Goal: Task Accomplishment & Management: Complete application form

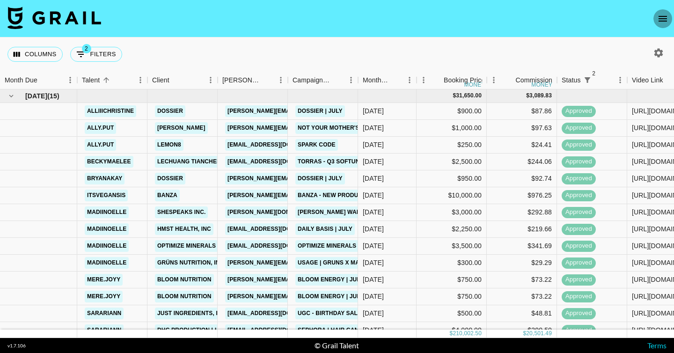
click at [664, 16] on icon "open drawer" at bounding box center [662, 18] width 11 height 11
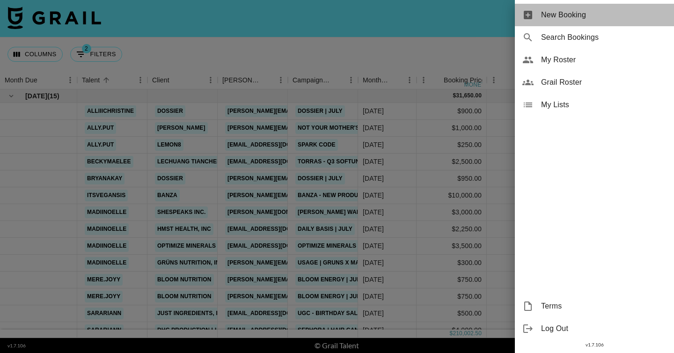
click at [569, 11] on span "New Booking" at bounding box center [604, 14] width 126 height 11
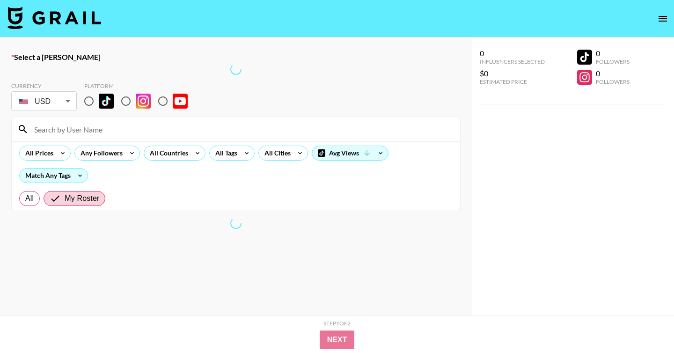
click at [90, 101] on input "radio" at bounding box center [89, 101] width 20 height 20
radio input "true"
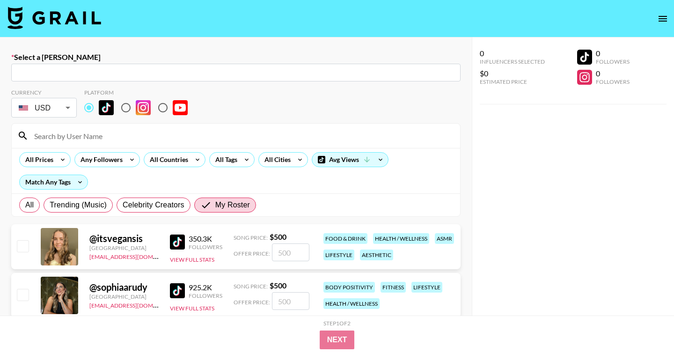
click at [167, 74] on input "text" at bounding box center [236, 72] width 438 height 11
paste input "[PERSON_NAME][EMAIL_ADDRESS][DOMAIN_NAME]"
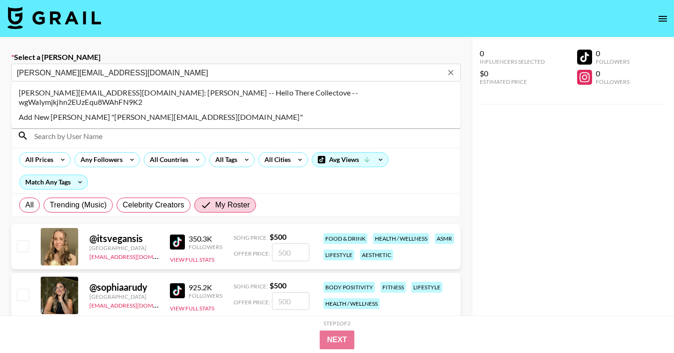
click at [205, 96] on li "joshua@htcollective.com: Joshua Crawford -- Hello There Collectove -- wgWalymjk…" at bounding box center [236, 97] width 450 height 24
type input "joshua@htcollective.com: Joshua Crawford -- Hello There Collectove -- wgWalymjk…"
click at [117, 132] on input at bounding box center [242, 135] width 426 height 15
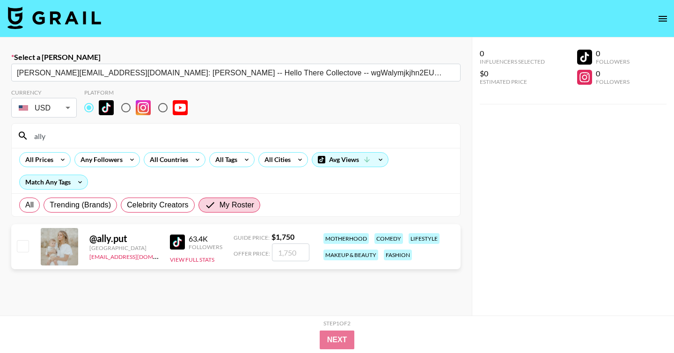
type input "ally"
click at [22, 250] on input "checkbox" at bounding box center [22, 245] width 11 height 11
checkbox input "true"
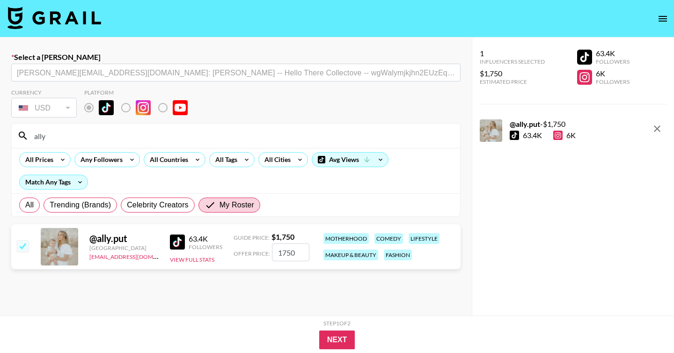
drag, startPoint x: 282, startPoint y: 253, endPoint x: 291, endPoint y: 254, distance: 8.9
click at [291, 254] on input "1750" at bounding box center [290, 253] width 37 height 18
type input "1000"
click at [326, 339] on button "Next" at bounding box center [337, 340] width 36 height 19
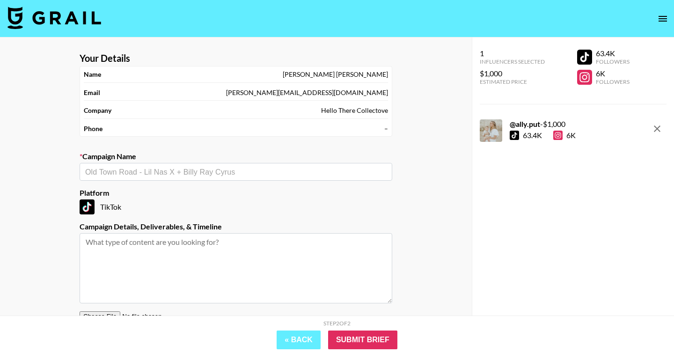
click at [150, 175] on input "text" at bounding box center [236, 172] width 302 height 11
click at [148, 190] on li "Clean Cult x Ally" at bounding box center [236, 192] width 313 height 15
type input "Clean Cult x Ally"
type textarea "TikTok -- one TikTok video, two cover photos, and five months of Spark Ads acce…"
drag, startPoint x: 121, startPoint y: 170, endPoint x: 167, endPoint y: 170, distance: 45.9
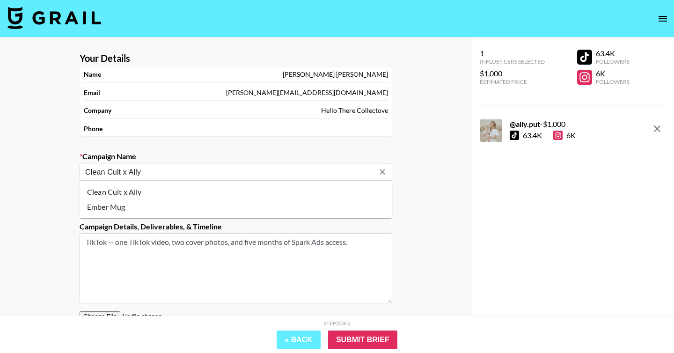
click at [167, 170] on input "Clean Cult x Ally" at bounding box center [229, 172] width 289 height 11
click at [170, 209] on li "Add New Campaign: "Clean Cult"" at bounding box center [236, 206] width 313 height 15
type input "Clean Cult"
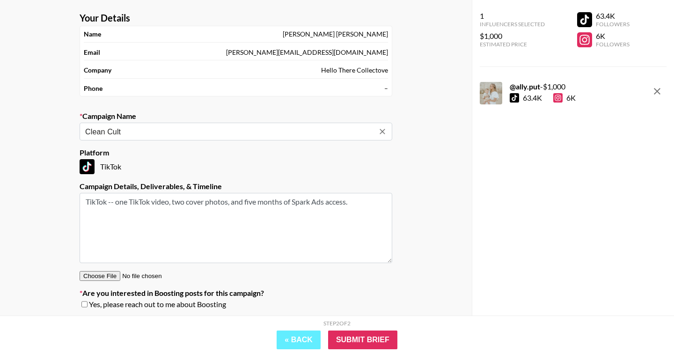
scroll to position [47, 0]
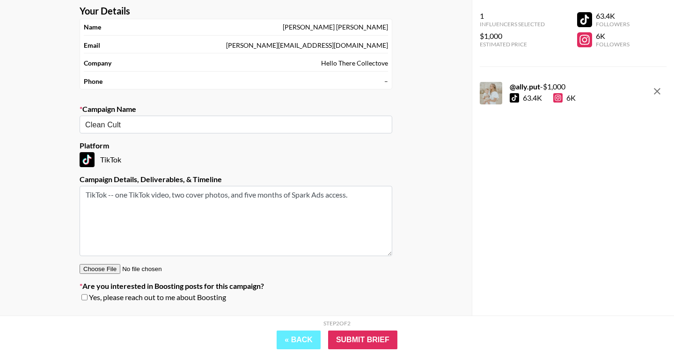
click at [362, 195] on textarea "TikTok -- one TikTok video, two cover photos, and five months of Spark Ads acce…" at bounding box center [236, 221] width 313 height 70
click at [88, 295] on div "Yes, please reach out to me about Boosting" at bounding box center [236, 297] width 313 height 9
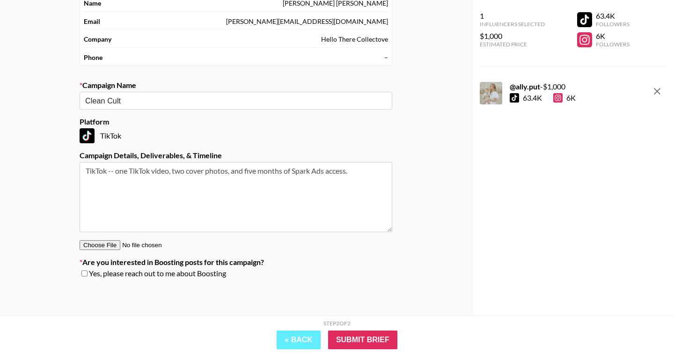
click at [251, 168] on textarea "TikTok -- one TikTok video, two cover photos, and five months of Spark Ads acce…" at bounding box center [236, 197] width 313 height 70
type textarea "TikTok -- one TikTok video, two cover photos, and six months of Spark Ads acces…"
click at [85, 272] on input "checkbox" at bounding box center [84, 273] width 6 height 7
checkbox input "true"
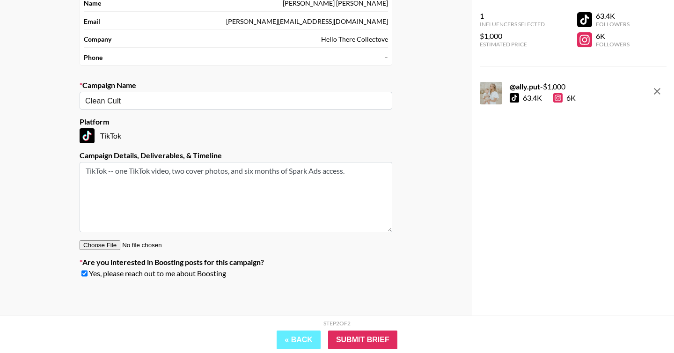
drag, startPoint x: 366, startPoint y: 174, endPoint x: 19, endPoint y: 174, distance: 346.5
click at [19, 174] on div "Your Details Name Joshua Crawford Email joshua@htcollective.com Company Hello T…" at bounding box center [236, 140] width 472 height 349
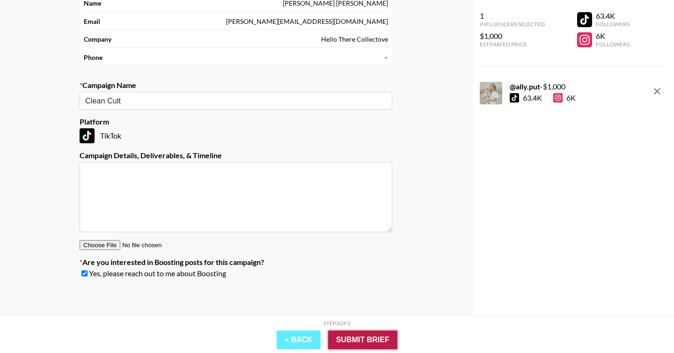
click at [359, 334] on input "Submit Brief" at bounding box center [362, 340] width 69 height 19
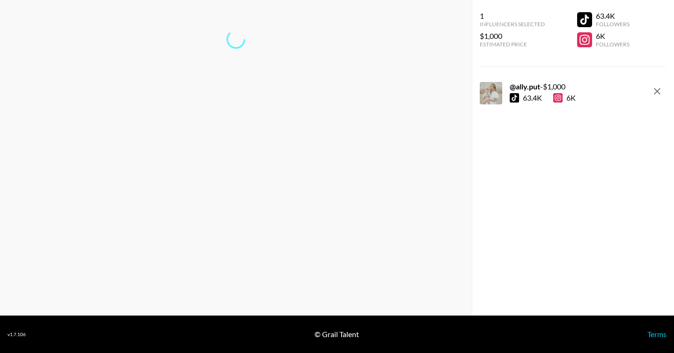
scroll to position [37, 0]
click at [256, 74] on link "Return to dashboard..." at bounding box center [235, 70] width 71 height 9
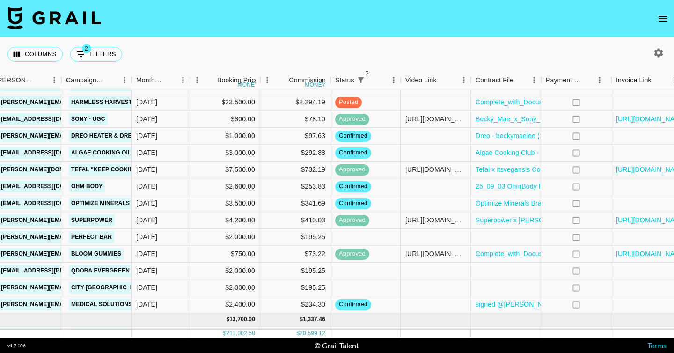
scroll to position [1048, 272]
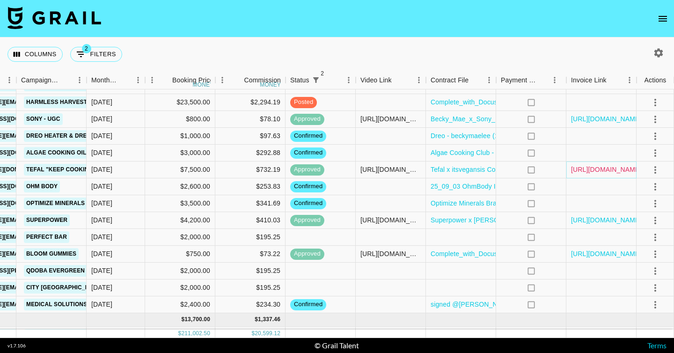
click at [586, 168] on link "[URL][DOMAIN_NAME]" at bounding box center [606, 169] width 71 height 9
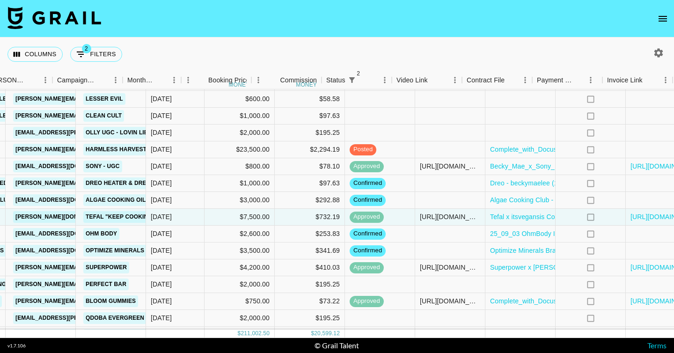
scroll to position [997, 201]
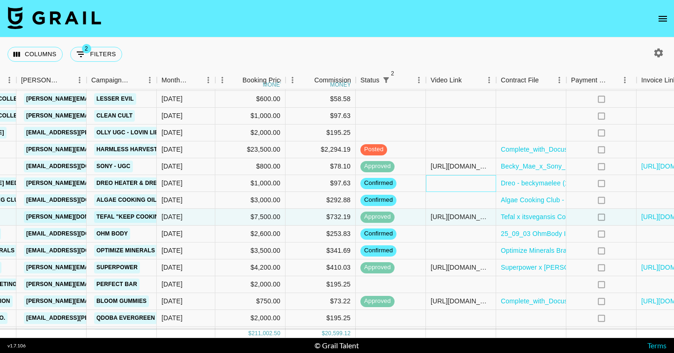
click at [464, 190] on div at bounding box center [461, 183] width 70 height 17
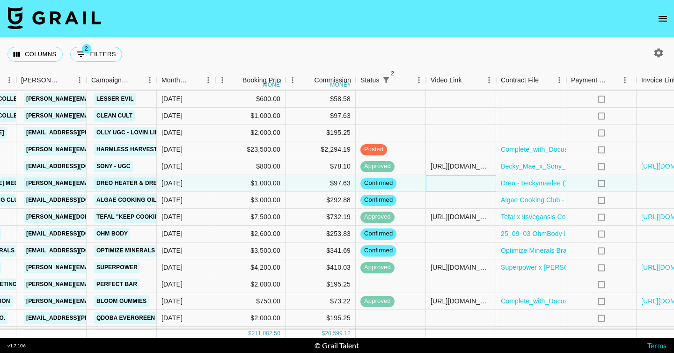
click at [459, 186] on div at bounding box center [461, 183] width 70 height 17
type input "[URL][DOMAIN_NAME]"
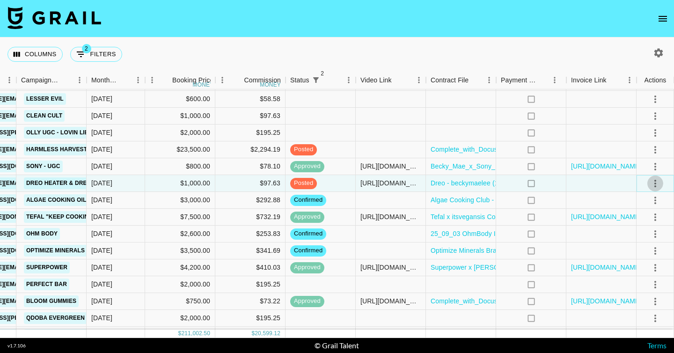
click at [656, 183] on icon "select merge strategy" at bounding box center [656, 183] width 2 height 7
click at [629, 275] on div "Approve" at bounding box center [635, 271] width 29 height 11
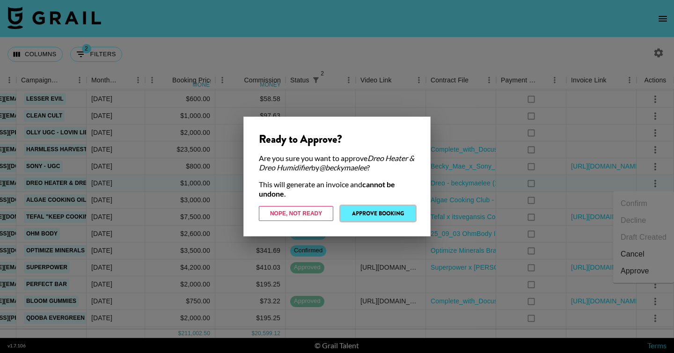
click at [398, 214] on button "Approve Booking" at bounding box center [378, 213] width 74 height 15
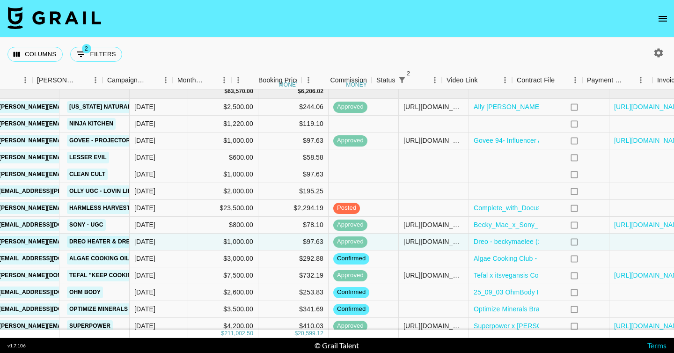
scroll to position [938, 272]
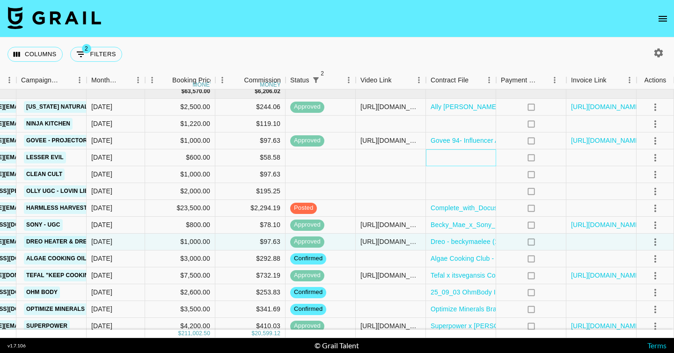
click at [451, 154] on div at bounding box center [461, 157] width 70 height 17
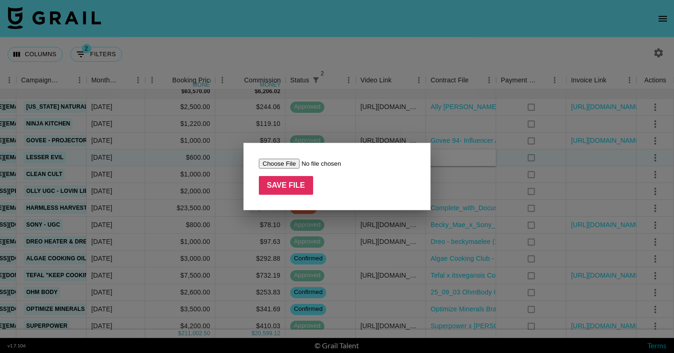
type input "C:\fakepath\hello_there_collective_contract.pdf"
click at [294, 192] on input "Save File" at bounding box center [286, 185] width 54 height 19
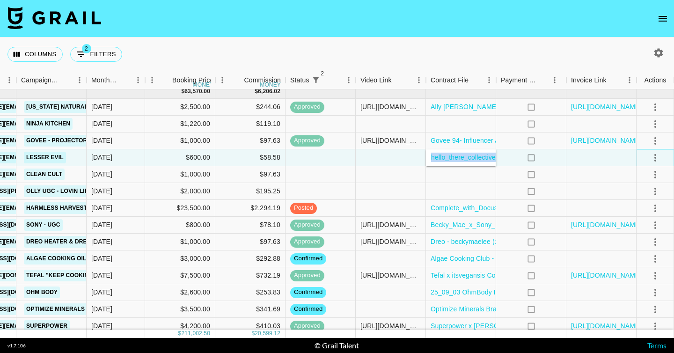
click at [659, 158] on icon "select merge strategy" at bounding box center [655, 157] width 11 height 11
click at [638, 179] on li "Confirm" at bounding box center [643, 178] width 61 height 17
